Goal: Check status: Check status

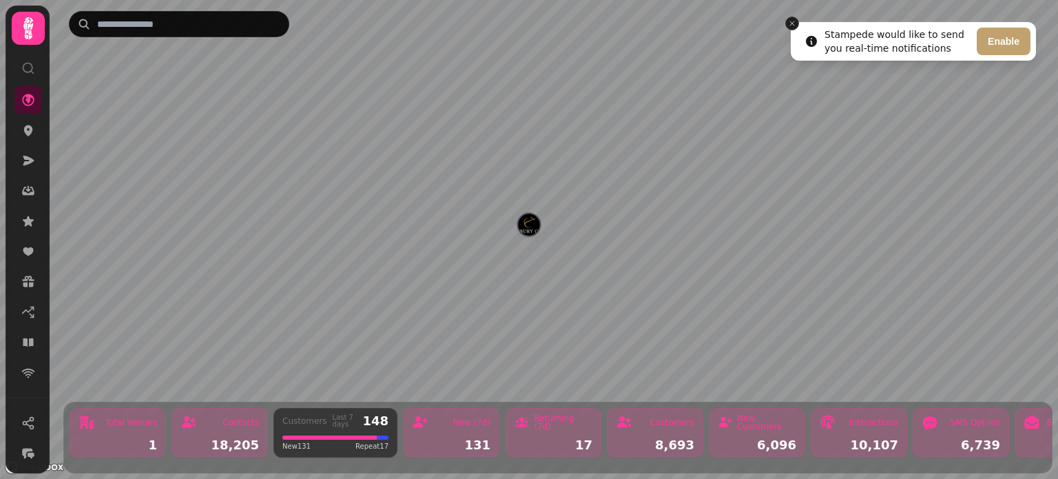
click at [794, 23] on icon "Close toast" at bounding box center [792, 23] width 8 height 8
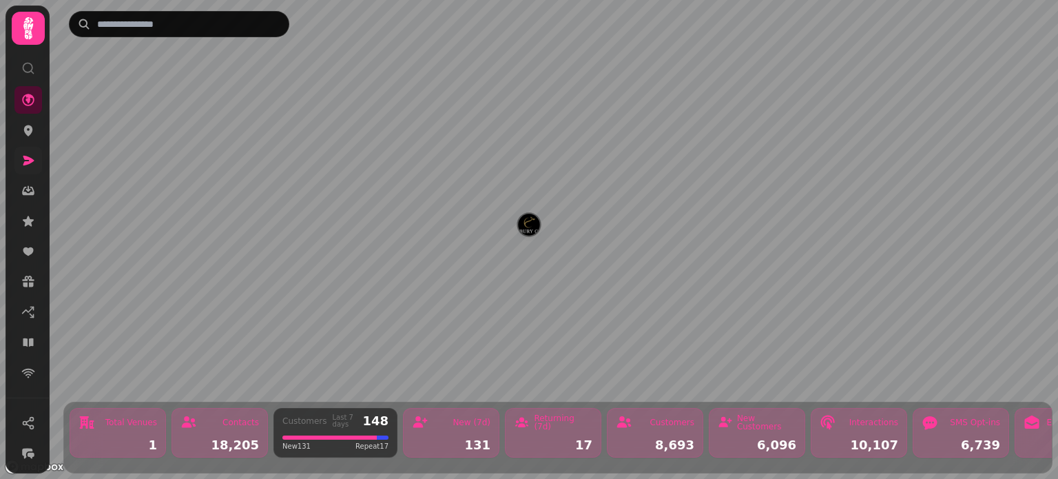
click at [28, 169] on link at bounding box center [28, 161] width 28 height 28
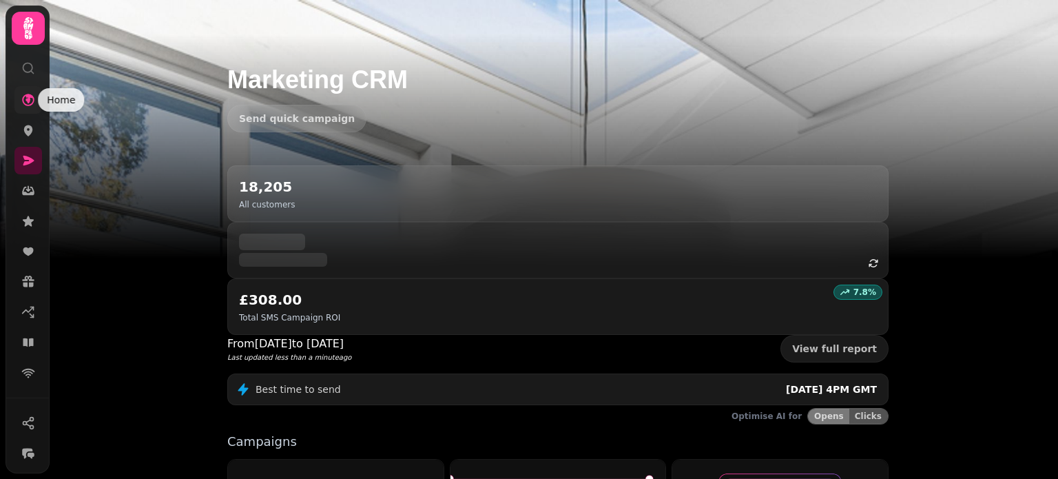
click at [23, 101] on icon at bounding box center [28, 100] width 12 height 12
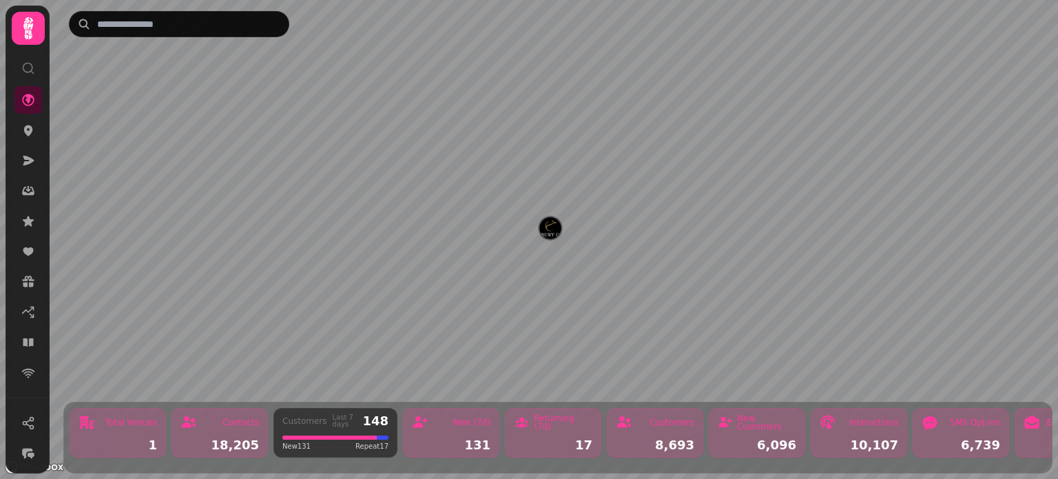
click at [145, 439] on div "1" at bounding box center [118, 445] width 79 height 12
click at [330, 435] on div at bounding box center [329, 437] width 94 height 4
click at [356, 418] on div "Customers Last 7 days 148 New 131 Repeat 17" at bounding box center [336, 433] width 124 height 50
click at [530, 230] on img "Kentisbury Grange" at bounding box center [528, 224] width 21 height 21
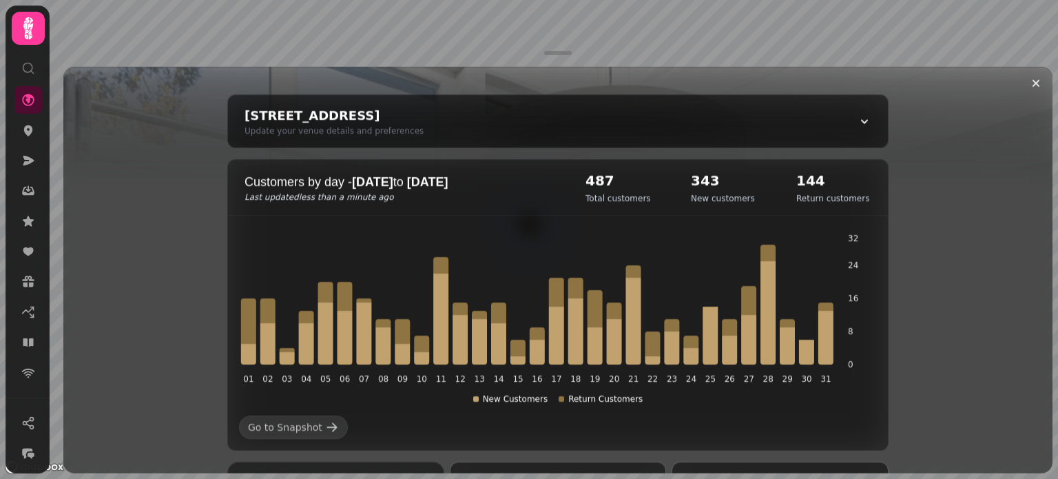
scroll to position [69, 0]
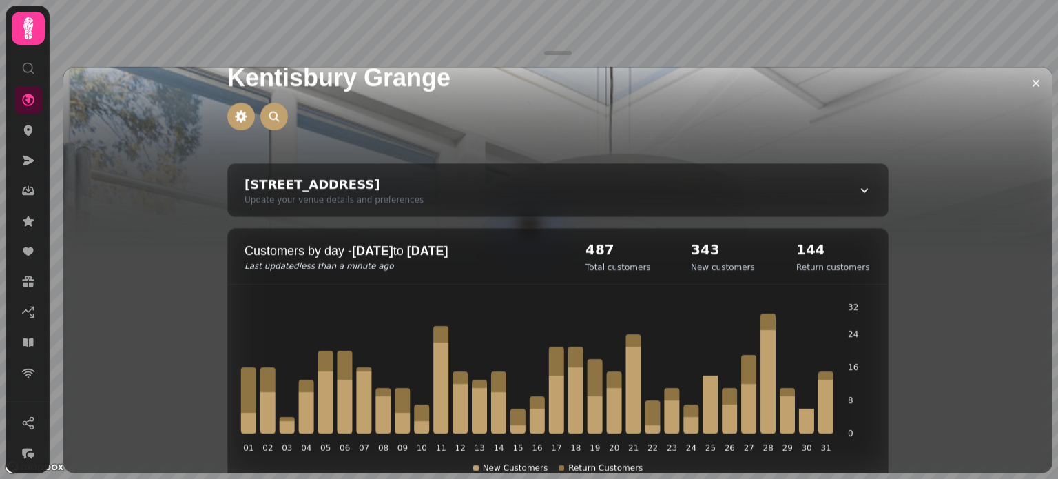
click at [863, 190] on icon at bounding box center [865, 190] width 14 height 14
select select "**********"
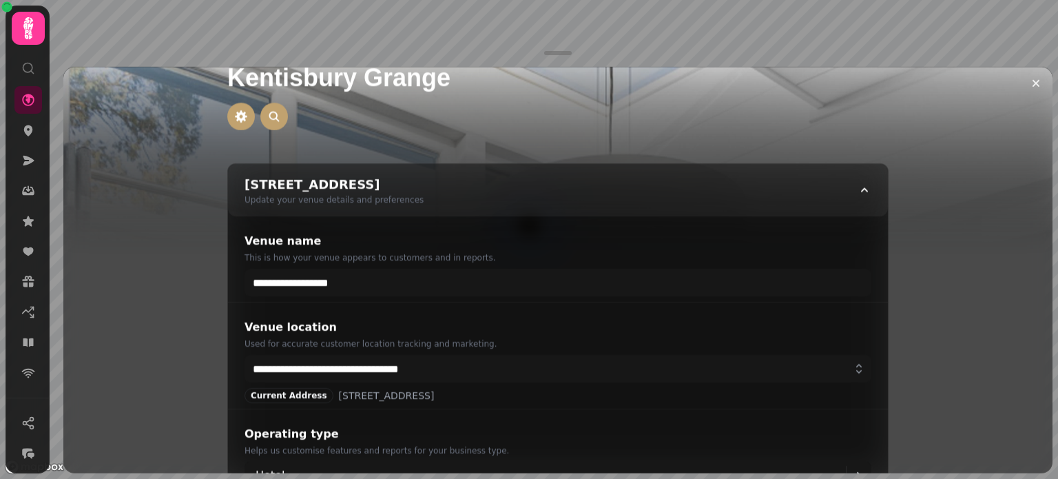
click at [863, 190] on icon at bounding box center [865, 190] width 14 height 14
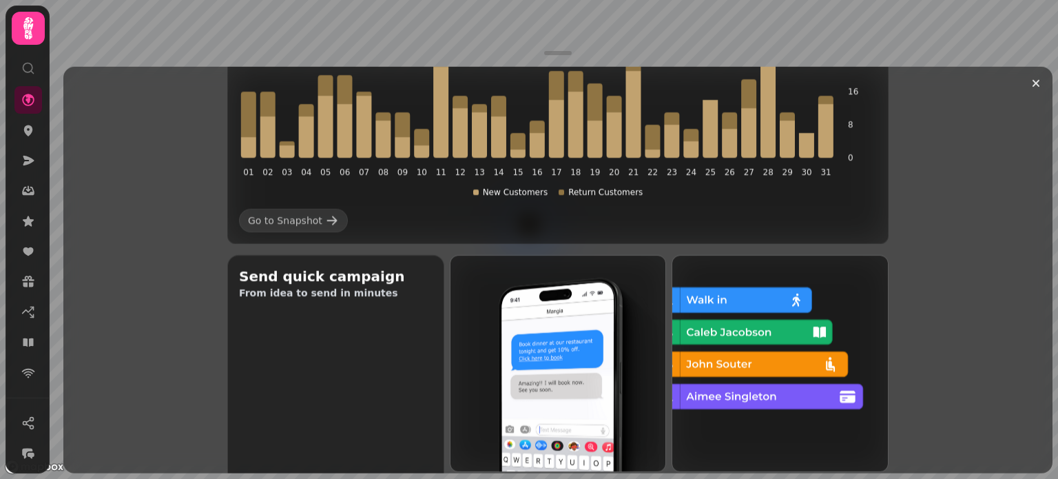
scroll to position [276, 0]
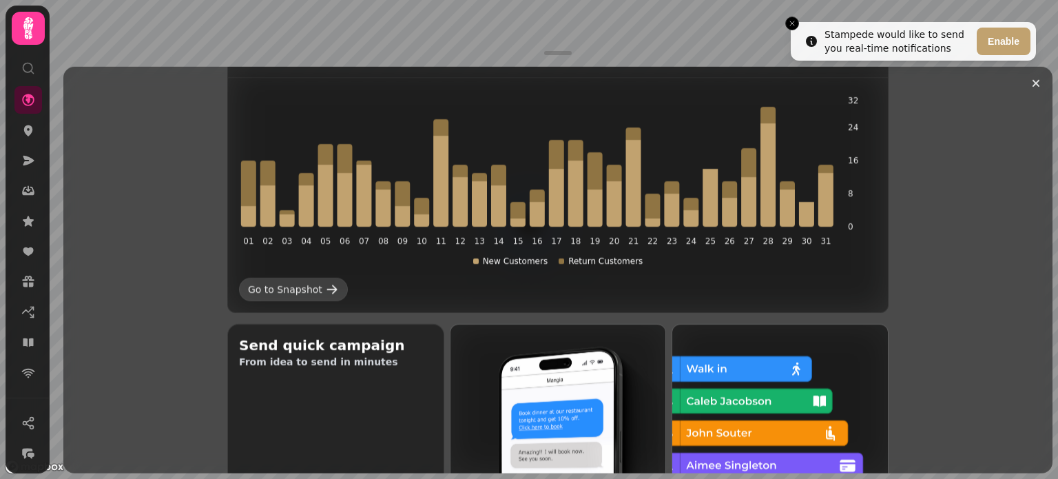
click at [276, 291] on div "Go to Snapshot" at bounding box center [285, 289] width 74 height 14
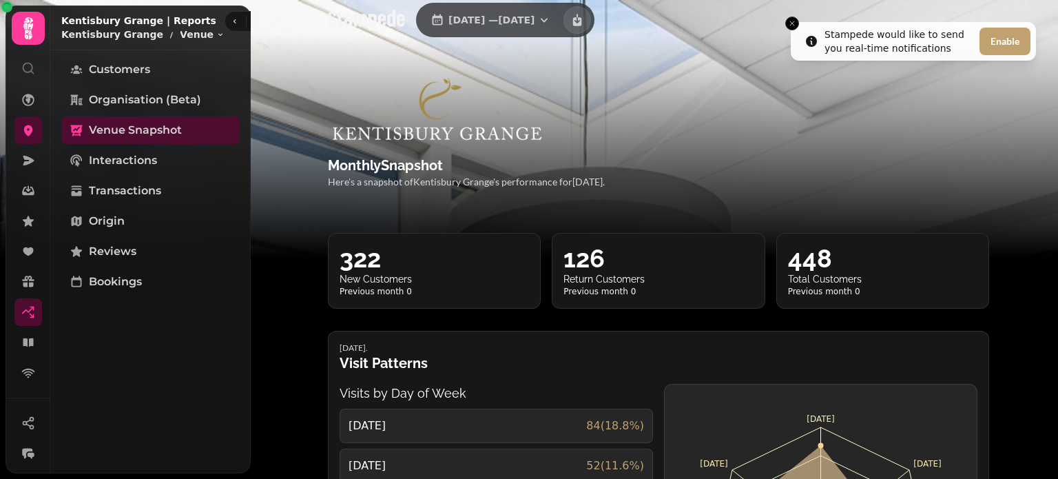
scroll to position [69, 0]
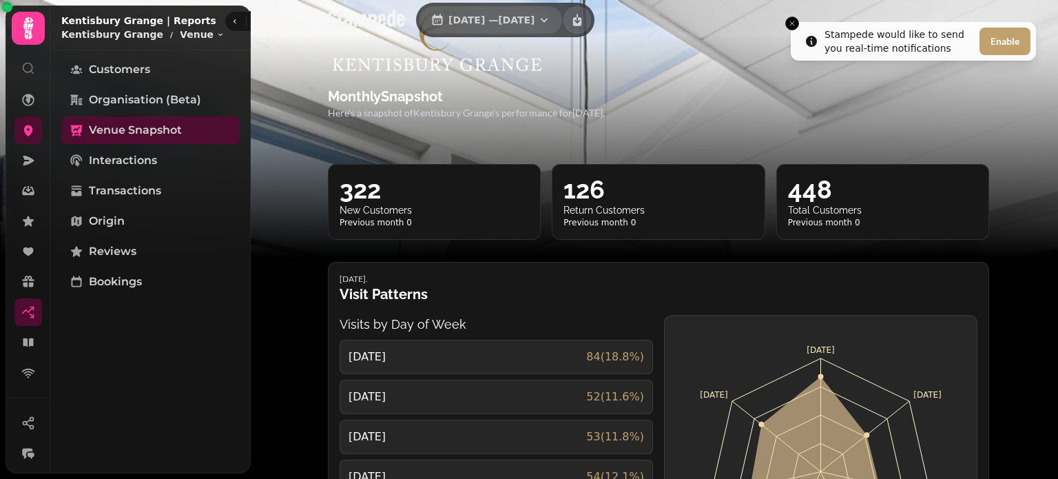
click at [535, 16] on span "[DATE] — [DATE]" at bounding box center [492, 20] width 86 height 10
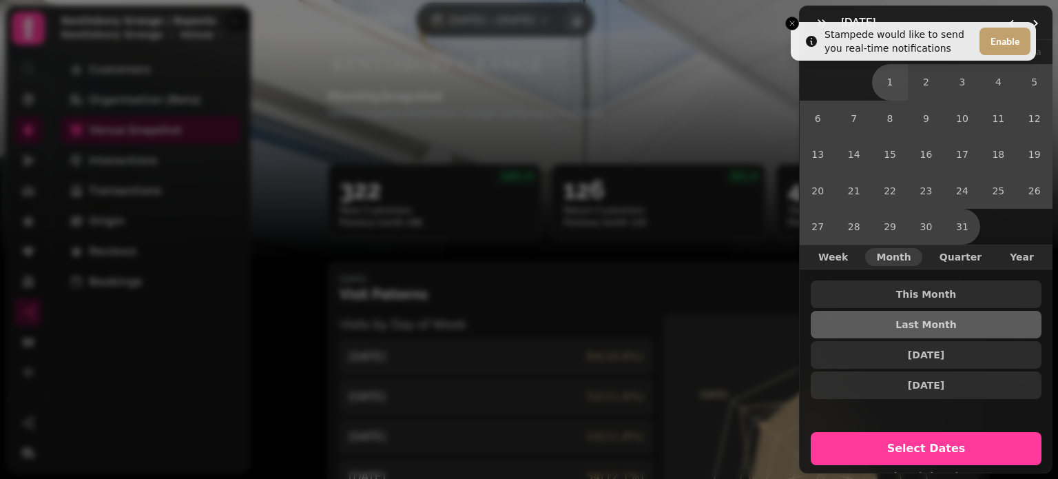
click at [790, 22] on div "July [DATE] Mo Tu We Th Fr Sa 1 2 3 4 5 6 7 8 9 10 11 12 13 14 15 16 17 18 19 2…" at bounding box center [529, 250] width 1058 height 457
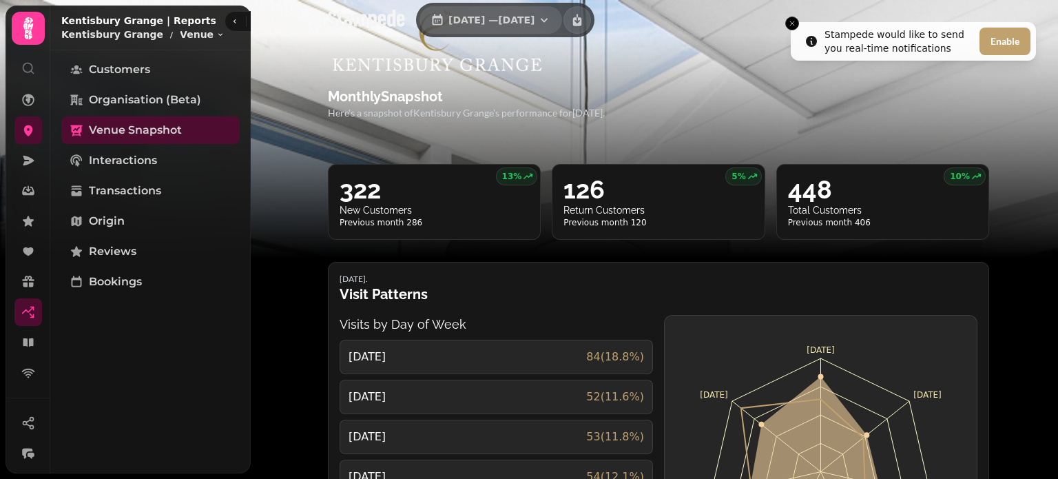
click at [501, 17] on span "[DATE] — [DATE]" at bounding box center [492, 20] width 86 height 10
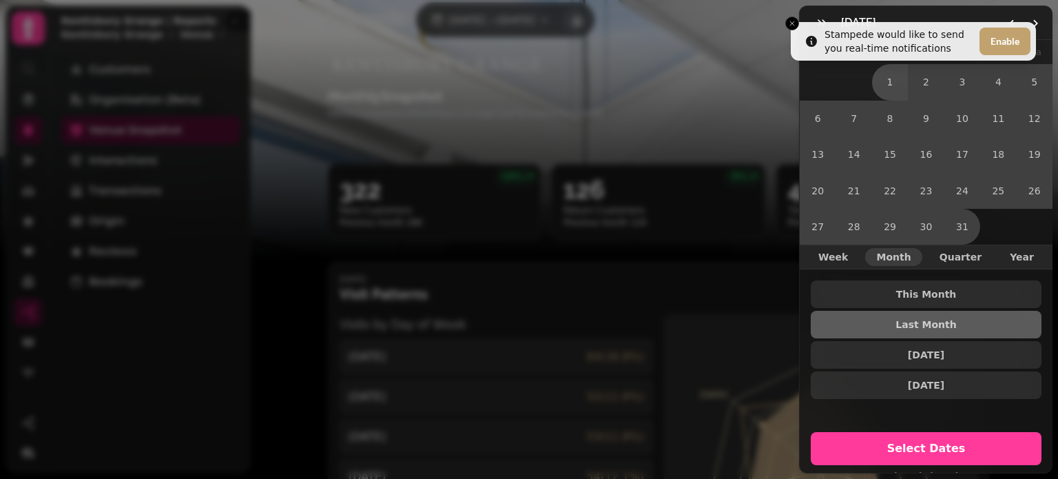
click at [794, 25] on div "July [DATE] Mo Tu We Th Fr Sa 1 2 3 4 5 6 7 8 9 10 11 12 13 14 15 16 17 18 19 2…" at bounding box center [529, 250] width 1058 height 457
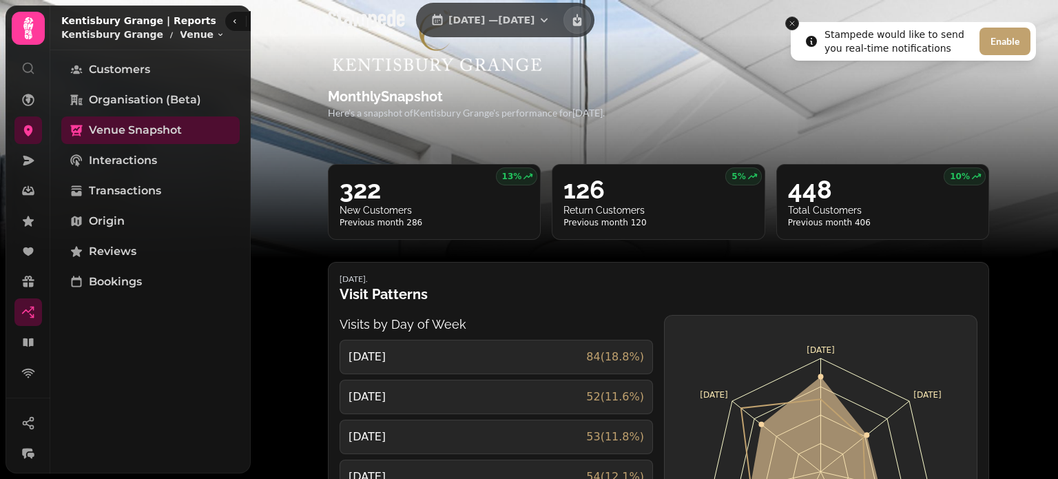
click at [793, 21] on icon "Close toast" at bounding box center [792, 23] width 8 height 8
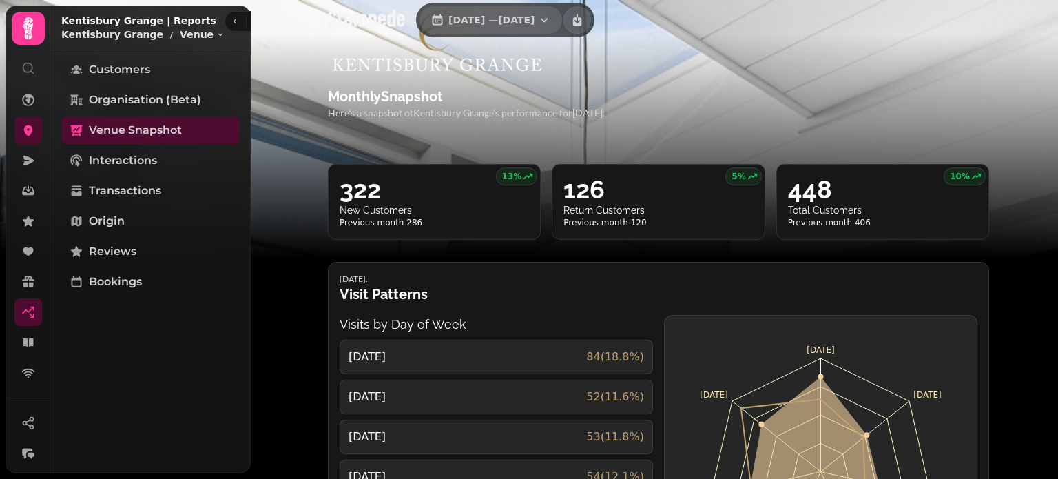
click at [466, 25] on span "[DATE] — [DATE]" at bounding box center [492, 20] width 86 height 10
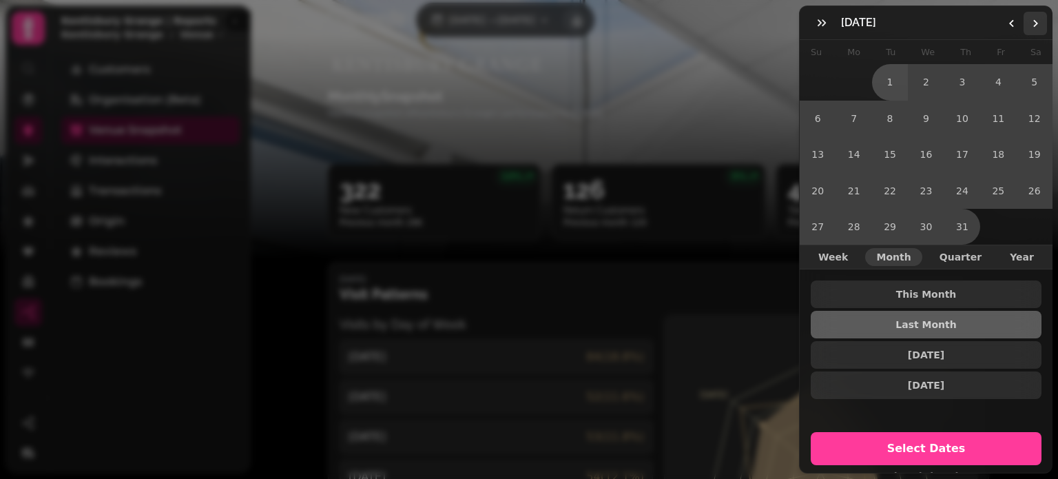
click at [1029, 21] on button "Go to the Next Month" at bounding box center [1035, 23] width 23 height 23
click at [1030, 25] on icon "Go to the Next Month" at bounding box center [1035, 23] width 11 height 11
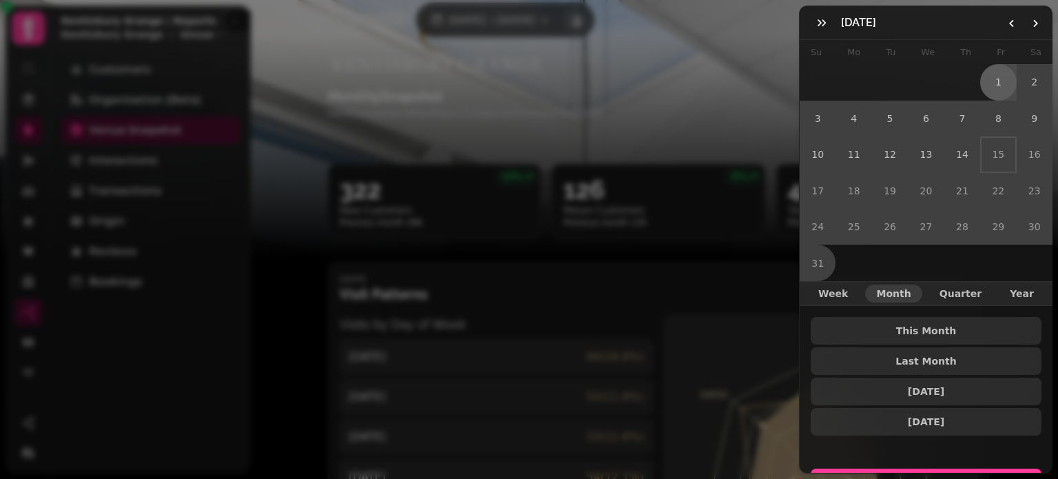
click at [993, 86] on button "1" at bounding box center [998, 82] width 36 height 36
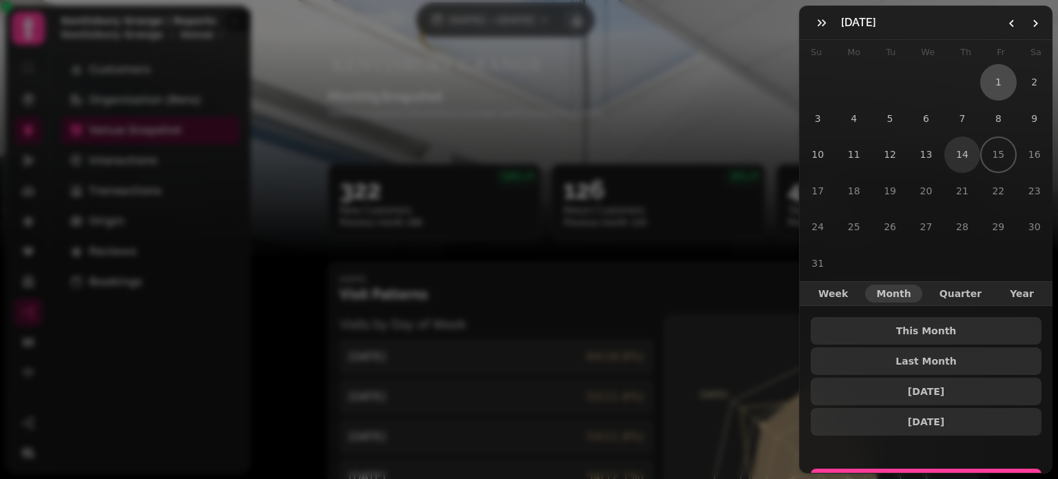
click at [954, 151] on button "14" at bounding box center [963, 154] width 36 height 36
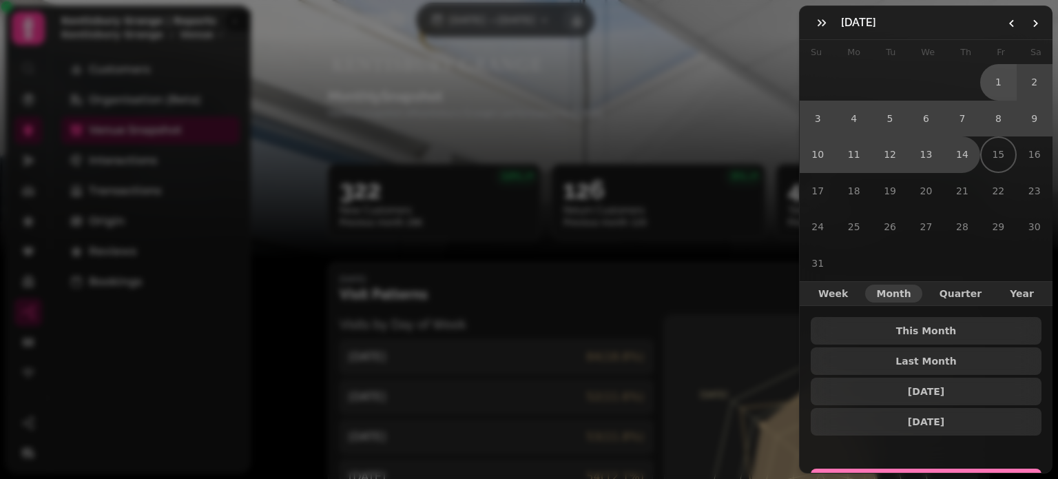
click at [918, 469] on button "Select Dates" at bounding box center [926, 485] width 231 height 33
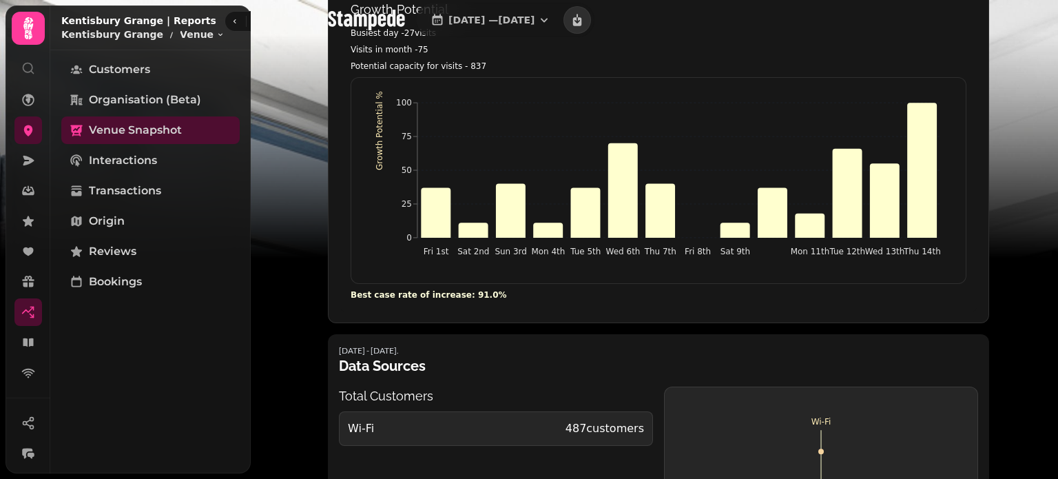
scroll to position [912, 0]
